Goal: Information Seeking & Learning: Learn about a topic

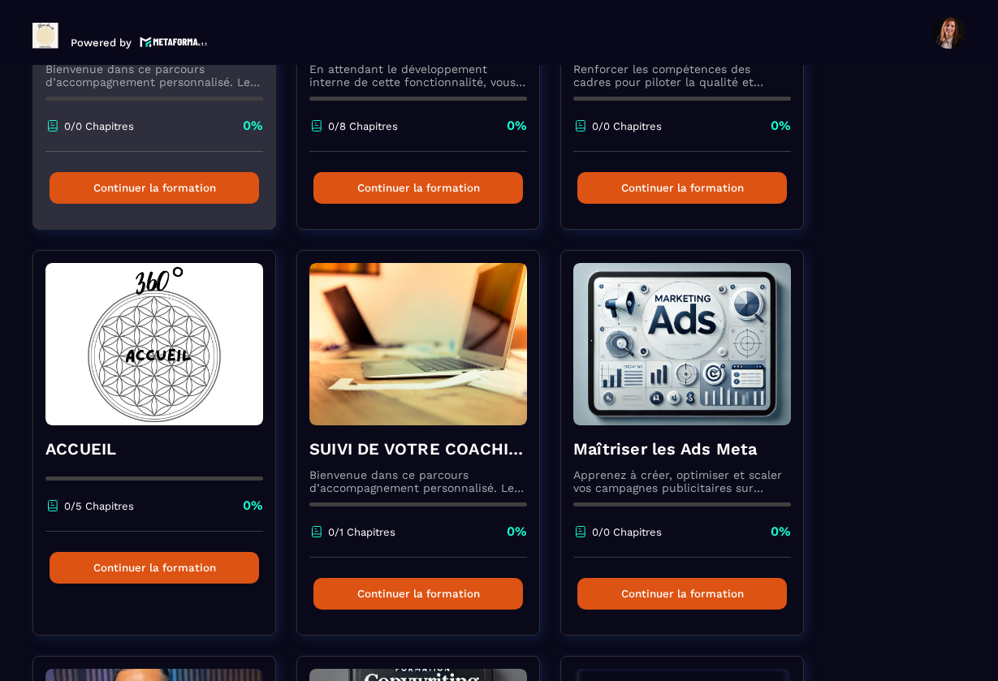
scroll to position [357, 0]
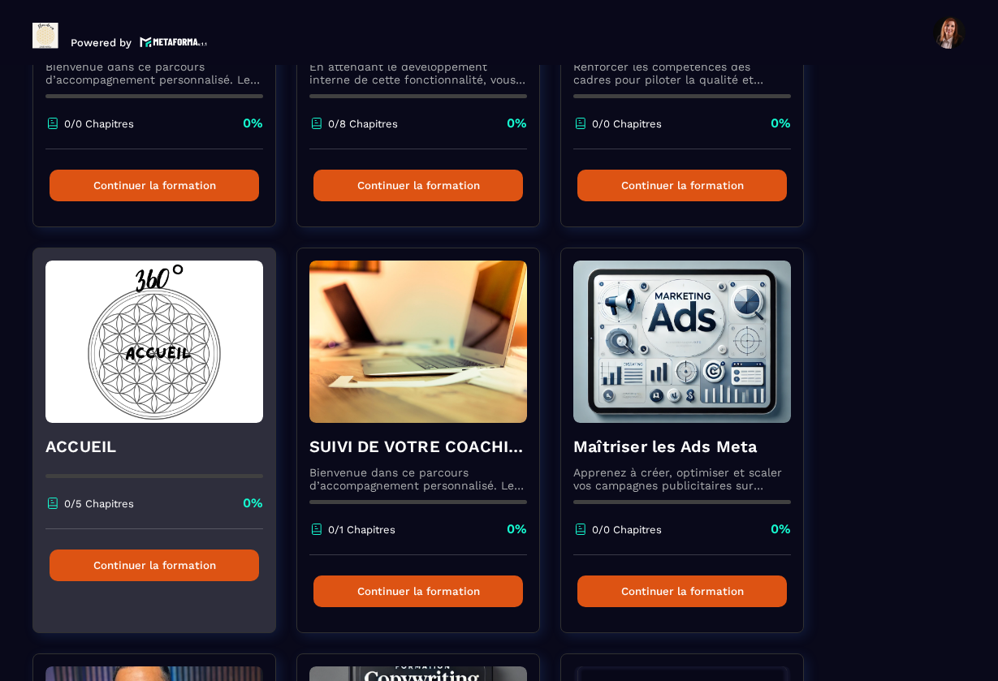
click at [133, 342] on img at bounding box center [154, 342] width 218 height 162
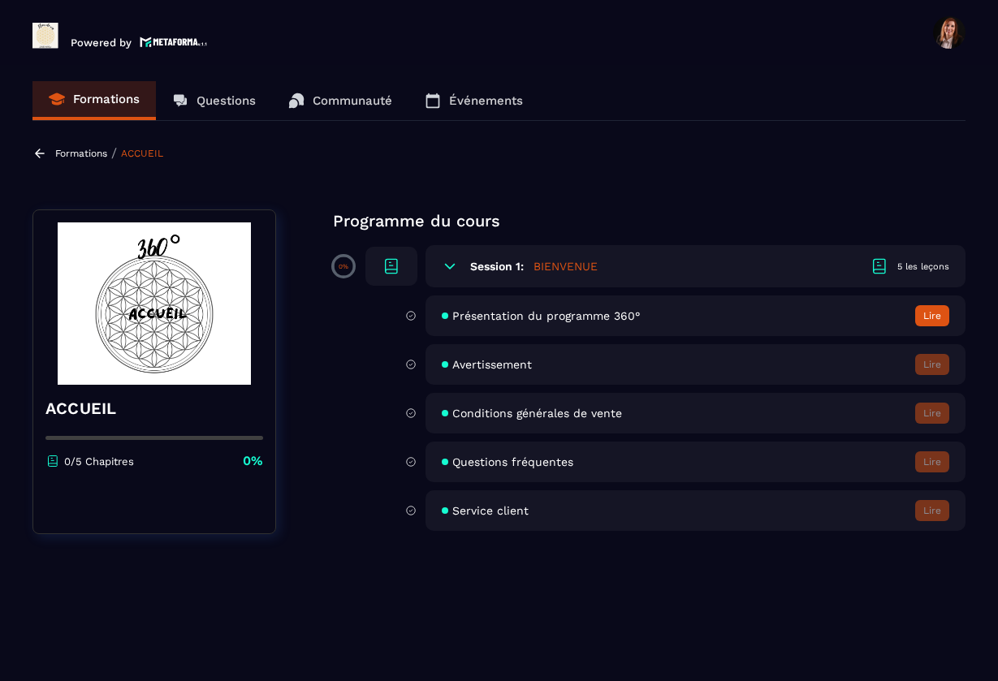
click at [469, 314] on span "Présentation du programme 360°" at bounding box center [546, 315] width 188 height 13
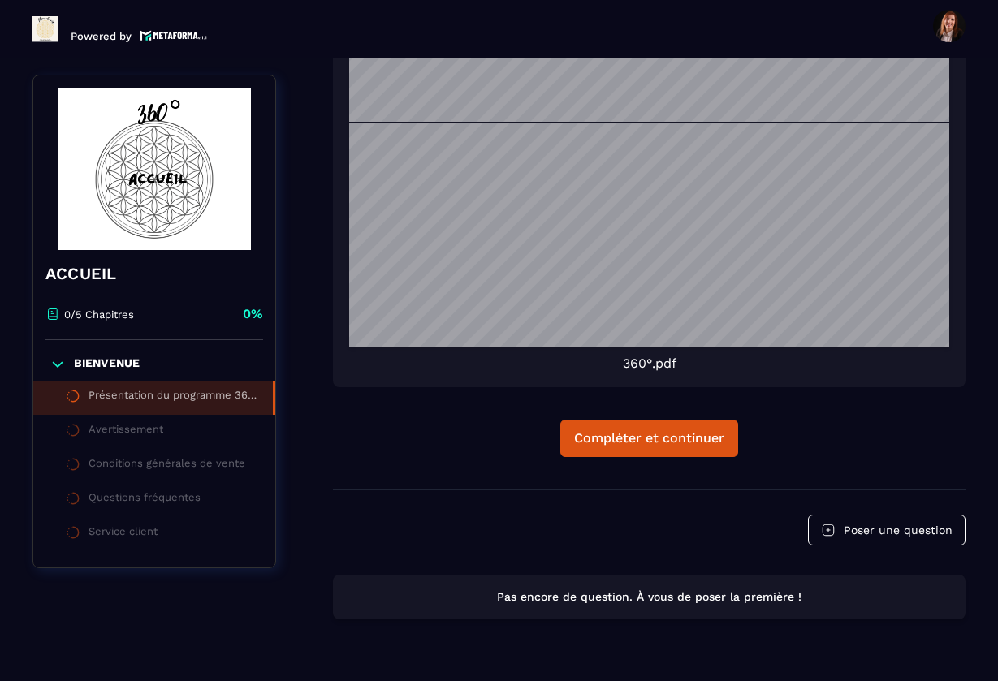
scroll to position [3349, 0]
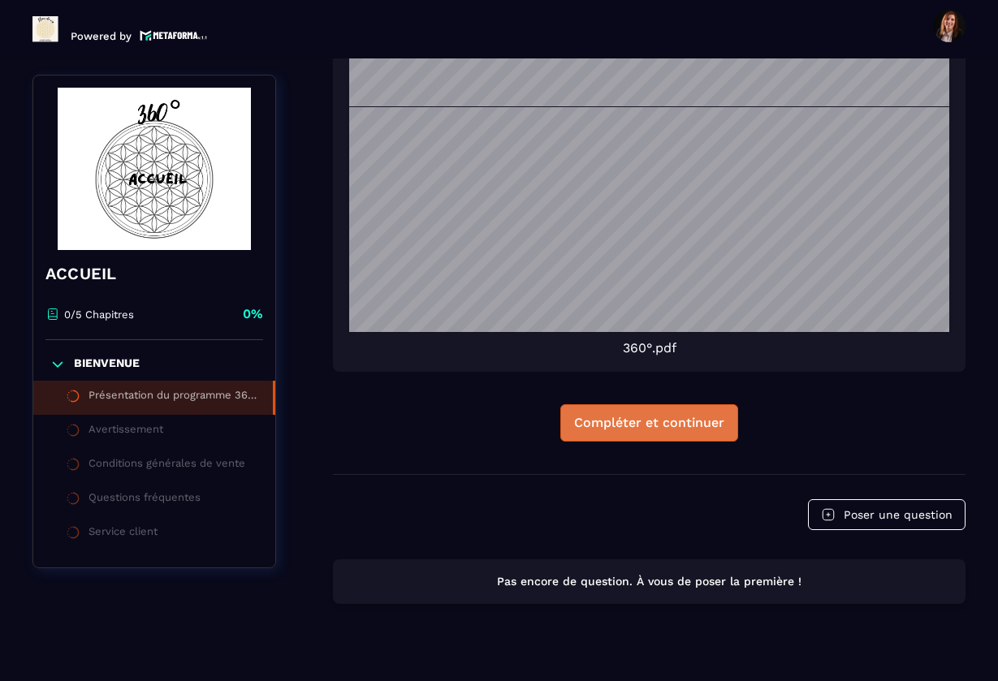
click at [657, 431] on div "Compléter et continuer" at bounding box center [649, 423] width 150 height 16
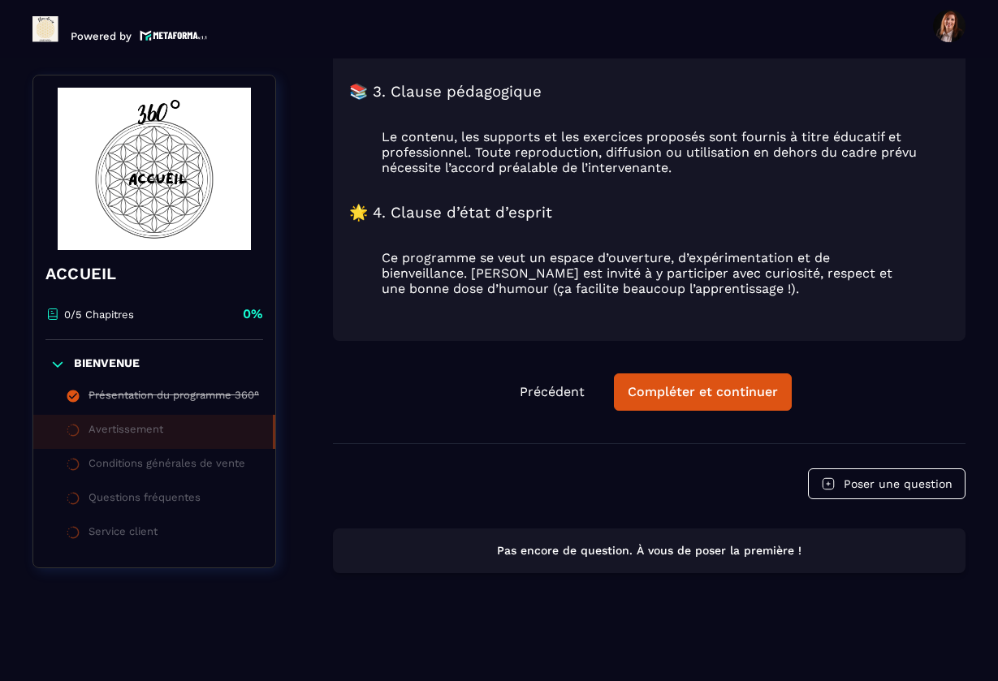
scroll to position [705, 0]
click at [690, 391] on div "Compléter et continuer" at bounding box center [703, 392] width 150 height 16
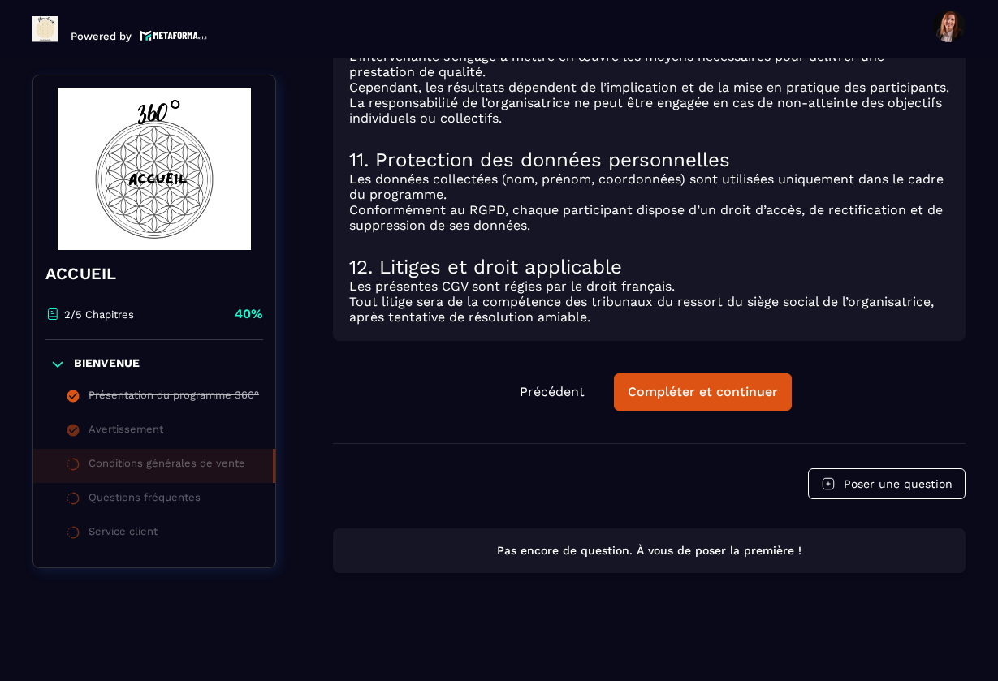
scroll to position [1400, 0]
click at [707, 388] on div "Compléter et continuer" at bounding box center [703, 392] width 150 height 16
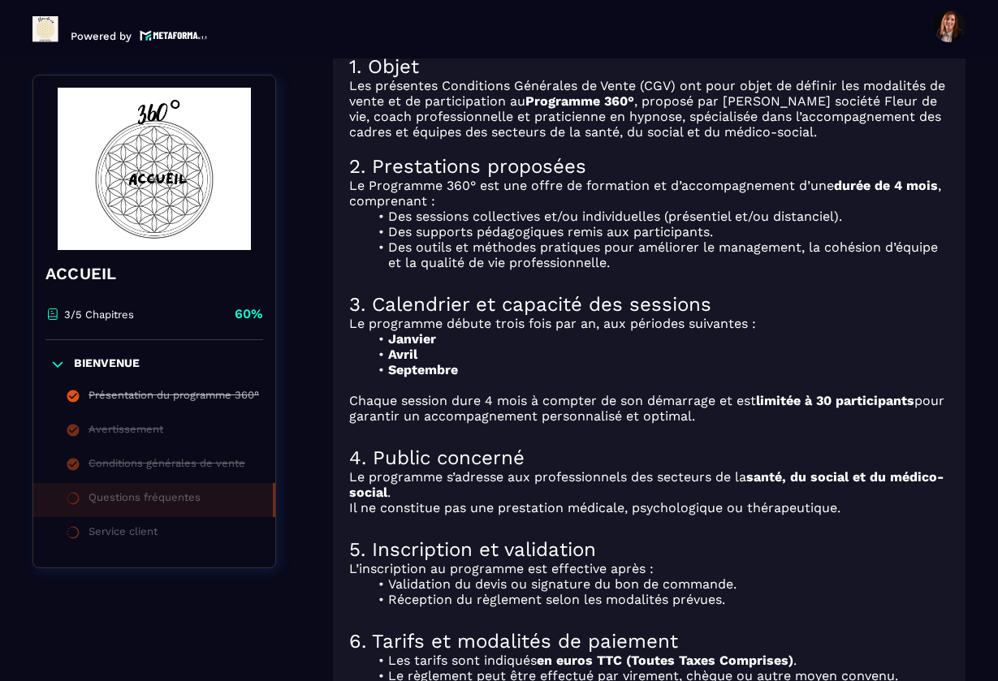
scroll to position [301, 0]
